Goal: Task Accomplishment & Management: Manage account settings

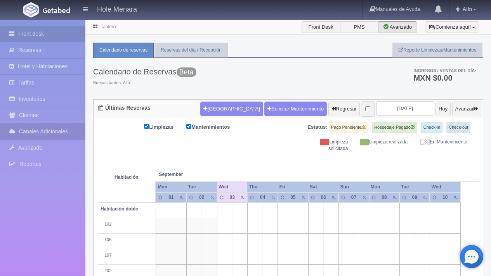
click at [61, 130] on link "Canales Adicionales" at bounding box center [42, 132] width 85 height 16
click at [47, 151] on link "Channex" at bounding box center [42, 148] width 85 height 17
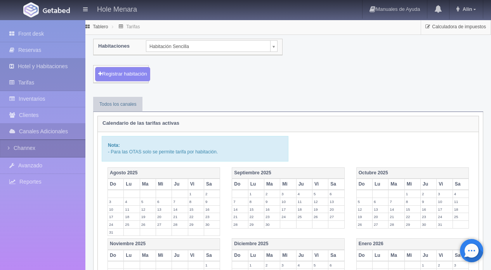
click at [40, 66] on link "Hotel y Habitaciones" at bounding box center [42, 67] width 85 height 16
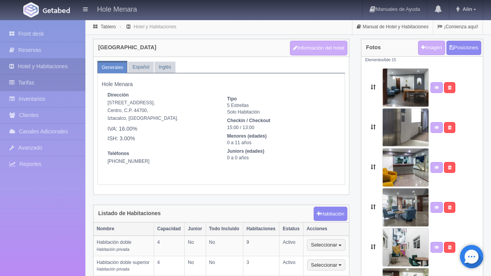
click at [51, 83] on link "Tarifas" at bounding box center [42, 83] width 85 height 16
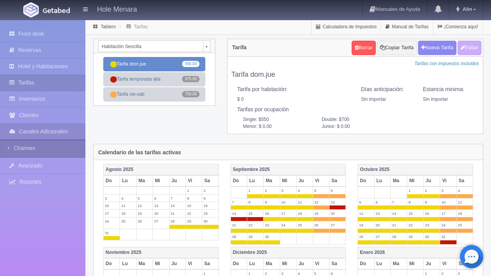
click at [161, 64] on link "Tarifa dom.jue 550.00" at bounding box center [154, 64] width 102 height 14
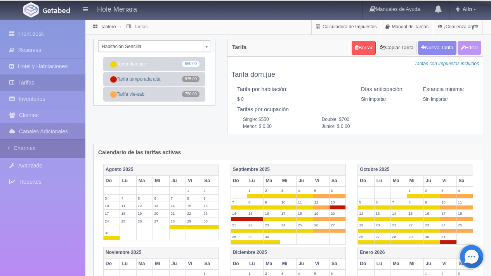
click at [471, 49] on button "Editar" at bounding box center [469, 48] width 24 height 14
type input "Tarifa dom.jue"
select select "0"
type input "0"
checkbox input "false"
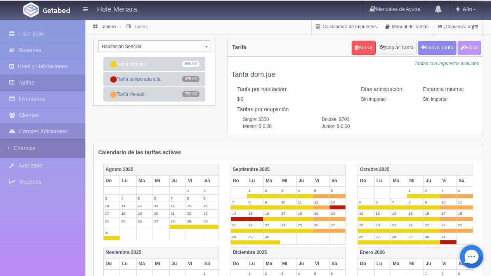
type input "550"
type input "700"
type input "0.00"
checkbox input "true"
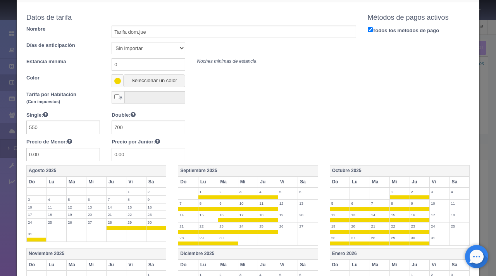
scroll to position [41, 0]
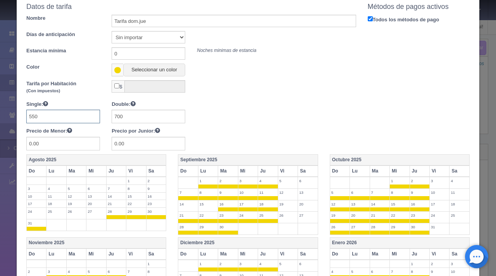
drag, startPoint x: 48, startPoint y: 119, endPoint x: 21, endPoint y: 115, distance: 27.5
click at [21, 115] on div "Single: 550" at bounding box center [63, 111] width 85 height 23
click at [147, 117] on input "700" at bounding box center [149, 117] width 74 height 14
drag, startPoint x: 147, startPoint y: 117, endPoint x: 108, endPoint y: 112, distance: 39.5
click at [108, 112] on div "Double: 700" at bounding box center [148, 111] width 85 height 23
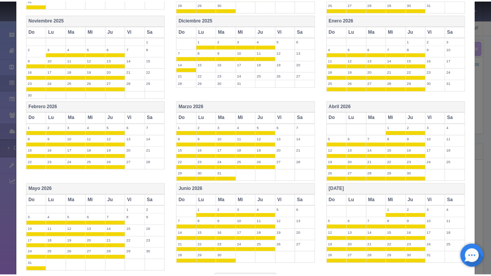
scroll to position [310, 0]
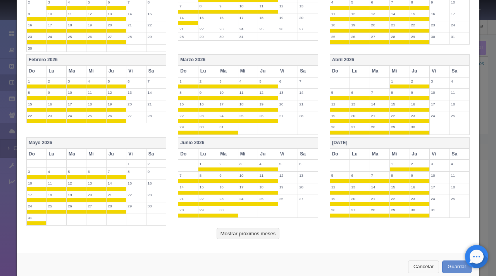
click at [424, 268] on button "Cancelar" at bounding box center [423, 267] width 31 height 13
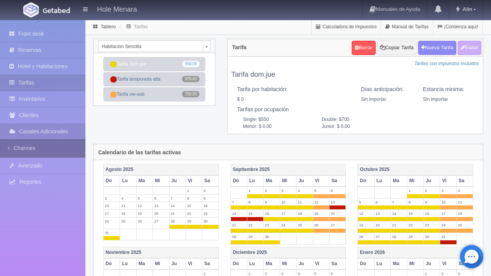
click at [48, 152] on link "Channex" at bounding box center [42, 148] width 85 height 17
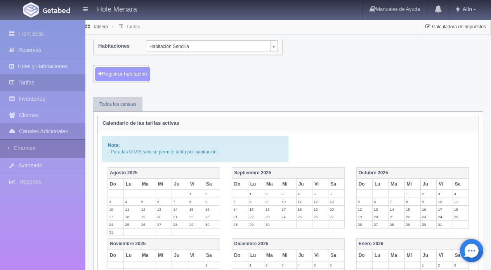
click at [140, 72] on button "Registrar habitación" at bounding box center [122, 74] width 55 height 14
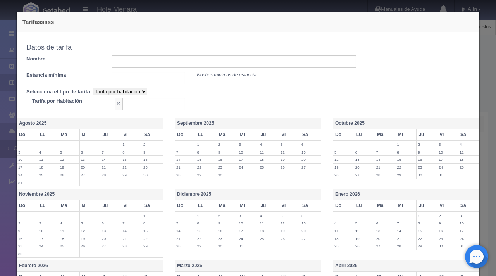
click at [142, 91] on select "Tarifa por habitación Tarifa por persona" at bounding box center [120, 91] width 54 height 7
select select "persona"
click at [93, 88] on select "Tarifa por habitación Tarifa por persona" at bounding box center [120, 91] width 54 height 7
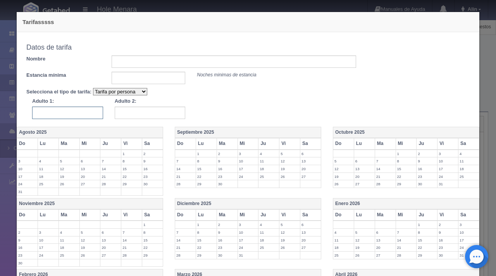
click at [81, 111] on input "text" at bounding box center [67, 113] width 71 height 12
type input "500"
click at [157, 111] on input "text" at bounding box center [150, 113] width 71 height 12
type input "700"
click at [230, 92] on div "Selecciona el tipo de tarifa: Tarifa por habitación Tarifa por persona Adulto 1…" at bounding box center [191, 103] width 330 height 31
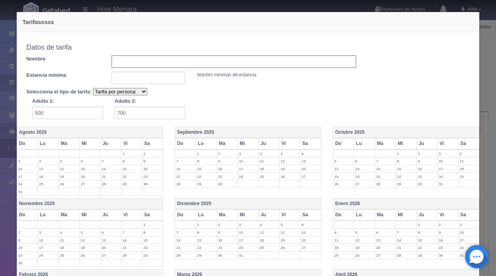
click at [154, 58] on input "text" at bounding box center [234, 61] width 244 height 12
type input "Tarifa dom.jue"
click at [205, 133] on th "Septiembre 2025" at bounding box center [248, 132] width 146 height 11
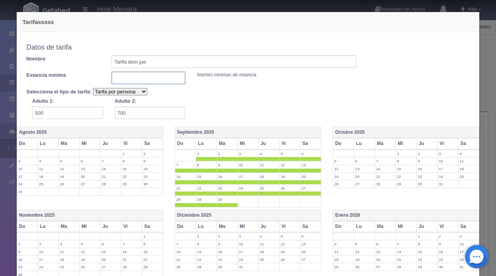
click at [166, 80] on input "text" at bounding box center [149, 78] width 74 height 12
type input "1"
click at [203, 95] on div "Selecciona el tipo de tarifa: Tarifa por habitación Tarifa por persona Adulto 1…" at bounding box center [191, 103] width 330 height 31
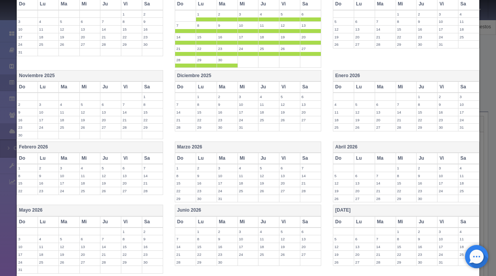
scroll to position [197, 0]
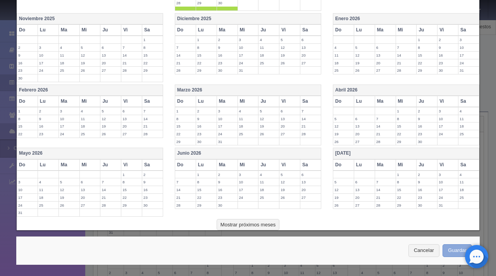
click at [449, 251] on button "Guardar" at bounding box center [457, 250] width 29 height 13
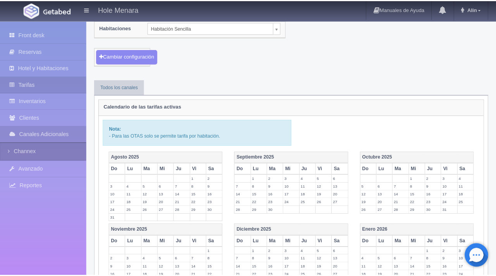
scroll to position [19, 0]
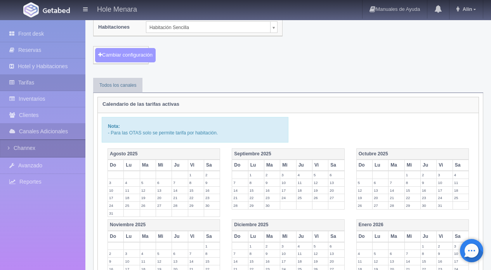
click at [140, 54] on button "Cambiar configuración" at bounding box center [125, 55] width 61 height 14
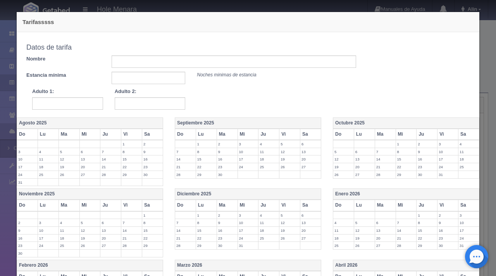
scroll to position [176, 0]
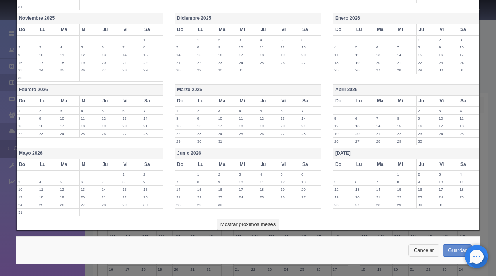
click at [409, 253] on button "Cancelar" at bounding box center [424, 250] width 31 height 13
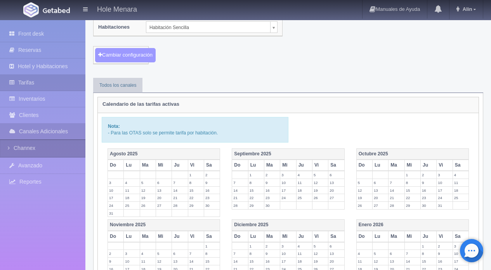
click at [114, 52] on button "Cambiar configuración" at bounding box center [125, 55] width 61 height 14
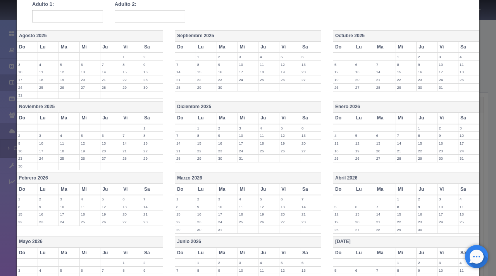
scroll to position [0, 0]
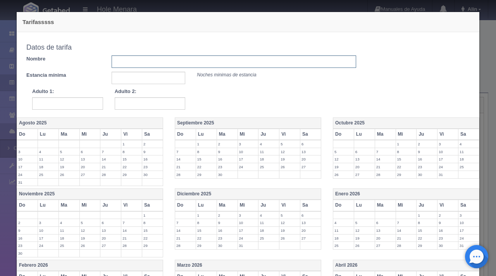
click at [131, 63] on input "text" at bounding box center [234, 61] width 244 height 12
type input "Tarifa dom.jue"
click at [132, 81] on input "text" at bounding box center [149, 78] width 74 height 12
type input "1"
click at [64, 103] on input "text" at bounding box center [67, 103] width 71 height 12
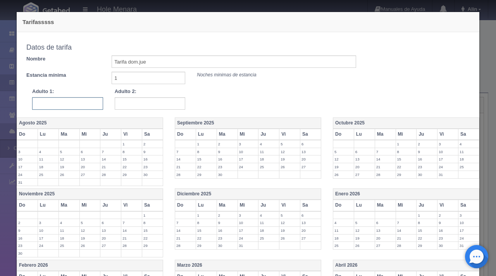
type input "50.00"
click at [137, 100] on input "text" at bounding box center [150, 103] width 71 height 12
type input "700"
click at [230, 125] on th "Septiembre 2025" at bounding box center [248, 123] width 146 height 11
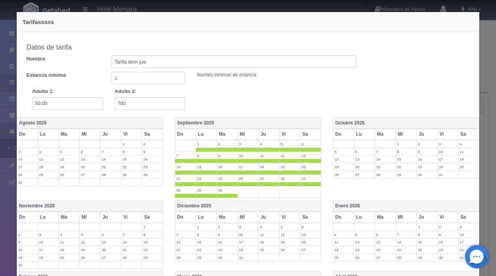
scroll to position [187, 0]
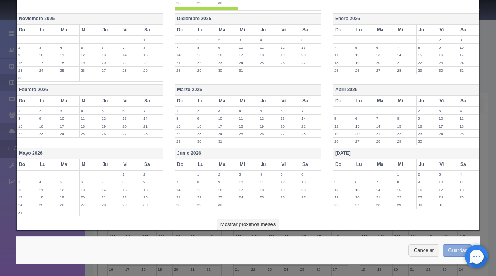
click at [448, 253] on button "Guardar" at bounding box center [457, 250] width 29 height 13
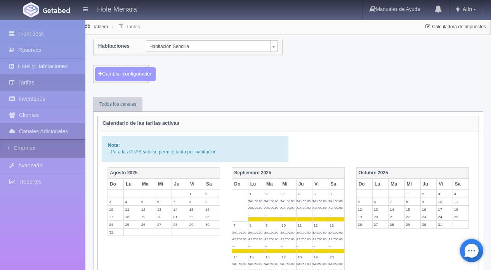
click at [127, 78] on button "Cambiar configuración" at bounding box center [125, 74] width 61 height 14
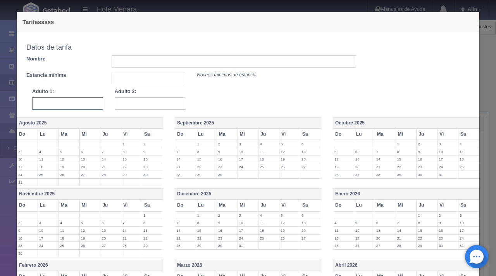
click at [77, 104] on input "text" at bounding box center [67, 103] width 71 height 12
click at [57, 106] on input "text" at bounding box center [67, 103] width 71 height 12
type input "500"
click at [147, 109] on input "text" at bounding box center [150, 103] width 71 height 12
type input "5"
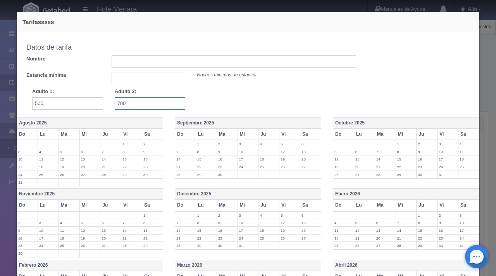
type input "700"
click at [140, 63] on input "text" at bounding box center [234, 61] width 244 height 12
type input "Tarifa dom.jue"
click at [156, 81] on input "text" at bounding box center [149, 78] width 74 height 12
type input "1"
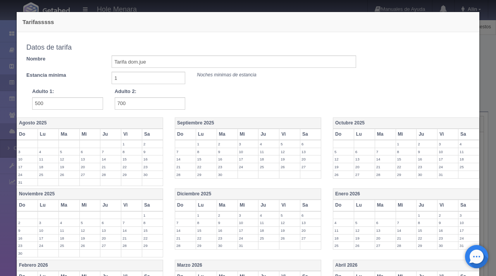
click at [275, 126] on th "Septiembre 2025" at bounding box center [248, 123] width 146 height 11
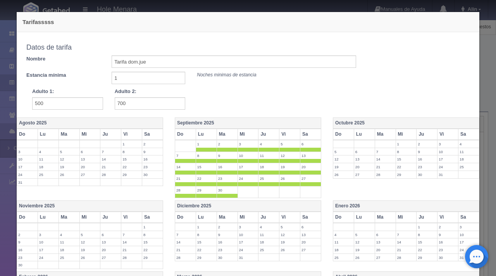
click at [285, 133] on th "Vi" at bounding box center [290, 134] width 21 height 11
click at [303, 133] on th "Sa" at bounding box center [311, 134] width 21 height 11
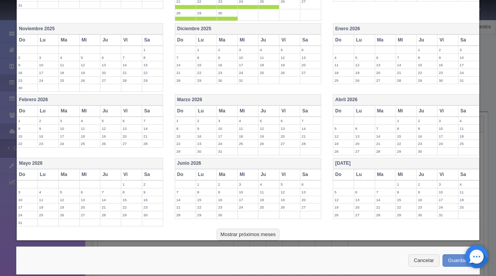
scroll to position [187, 0]
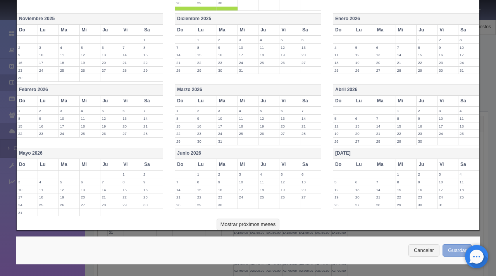
click at [448, 246] on button "Guardar" at bounding box center [457, 250] width 29 height 13
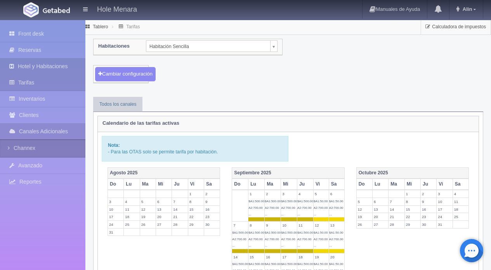
click at [42, 68] on link "Hotel y Habitaciones" at bounding box center [42, 67] width 85 height 16
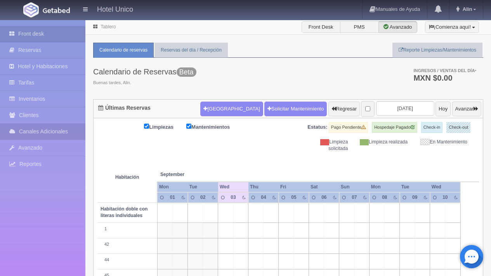
click at [62, 133] on link "Canales Adicionales" at bounding box center [42, 132] width 85 height 16
click at [52, 153] on link "Channex" at bounding box center [42, 148] width 85 height 17
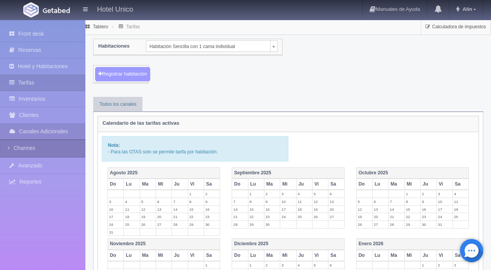
click at [142, 72] on button "Registrar habitación" at bounding box center [122, 74] width 55 height 14
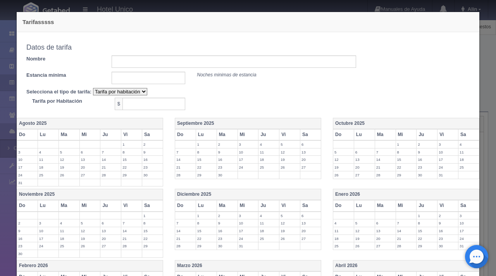
click at [143, 91] on select "Tarifa por habitación Tarifa por persona" at bounding box center [120, 91] width 54 height 7
select select "persona"
click at [93, 88] on select "Tarifa por habitación Tarifa por persona" at bounding box center [120, 91] width 54 height 7
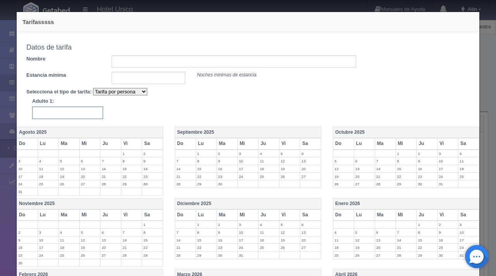
click at [97, 114] on input "text" at bounding box center [67, 113] width 71 height 12
type input "500"
click at [144, 68] on div "Datos de tarifa Nombre Estancia mínima Noches minimas de estancia" at bounding box center [191, 62] width 330 height 44
click at [154, 60] on input "text" at bounding box center [234, 61] width 244 height 12
type input "Tarifa dom.jue"
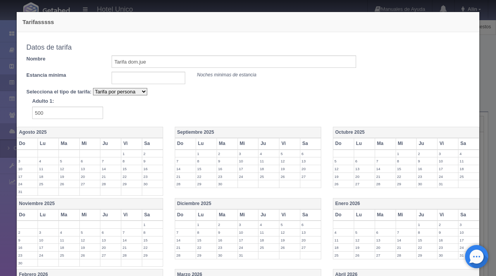
click at [218, 128] on th "Septiembre 2025" at bounding box center [248, 132] width 146 height 11
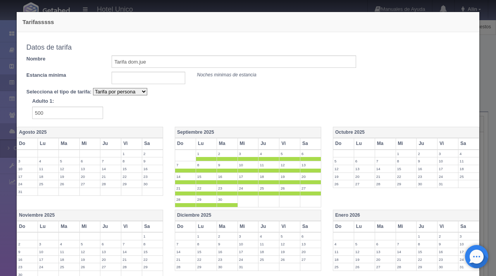
click at [362, 127] on table "Octubre 2025 Do Lu Ma Mi Ju Vi Sa 1 2 3 4 5 6 7 8 9 10 11 12 13 14 15 16 17 18 …" at bounding box center [406, 157] width 147 height 61
click at [364, 133] on th "Octubre 2025" at bounding box center [407, 132] width 146 height 11
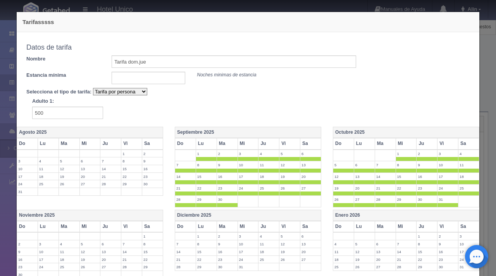
click at [79, 211] on th "Noviembre 2025" at bounding box center [90, 215] width 146 height 11
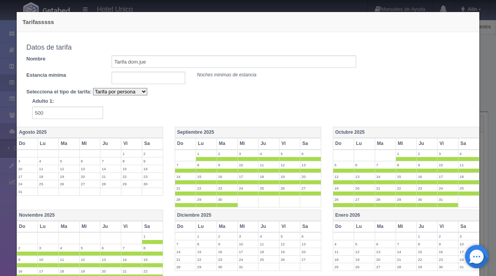
scroll to position [220, 0]
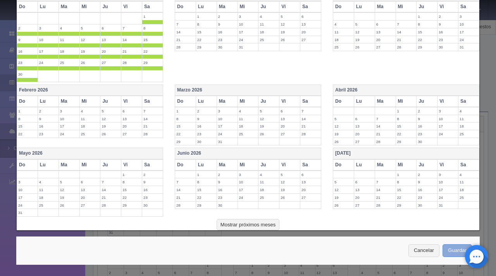
click at [450, 251] on button "Guardar" at bounding box center [457, 250] width 29 height 13
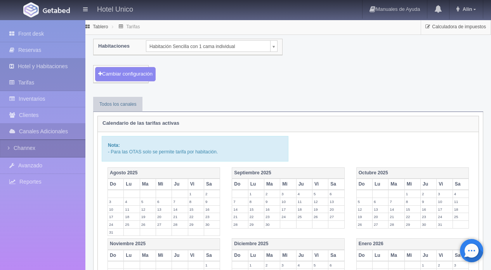
click at [45, 65] on link "Hotel y Habitaciones" at bounding box center [42, 67] width 85 height 16
click at [50, 64] on link "Hotel y Habitaciones" at bounding box center [42, 67] width 85 height 16
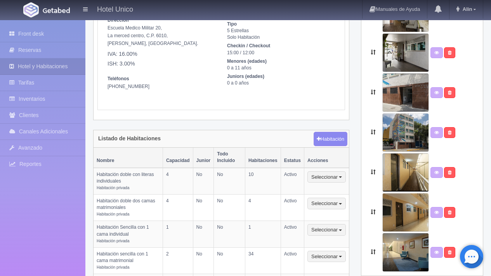
scroll to position [76, 0]
